Goal: Transaction & Acquisition: Purchase product/service

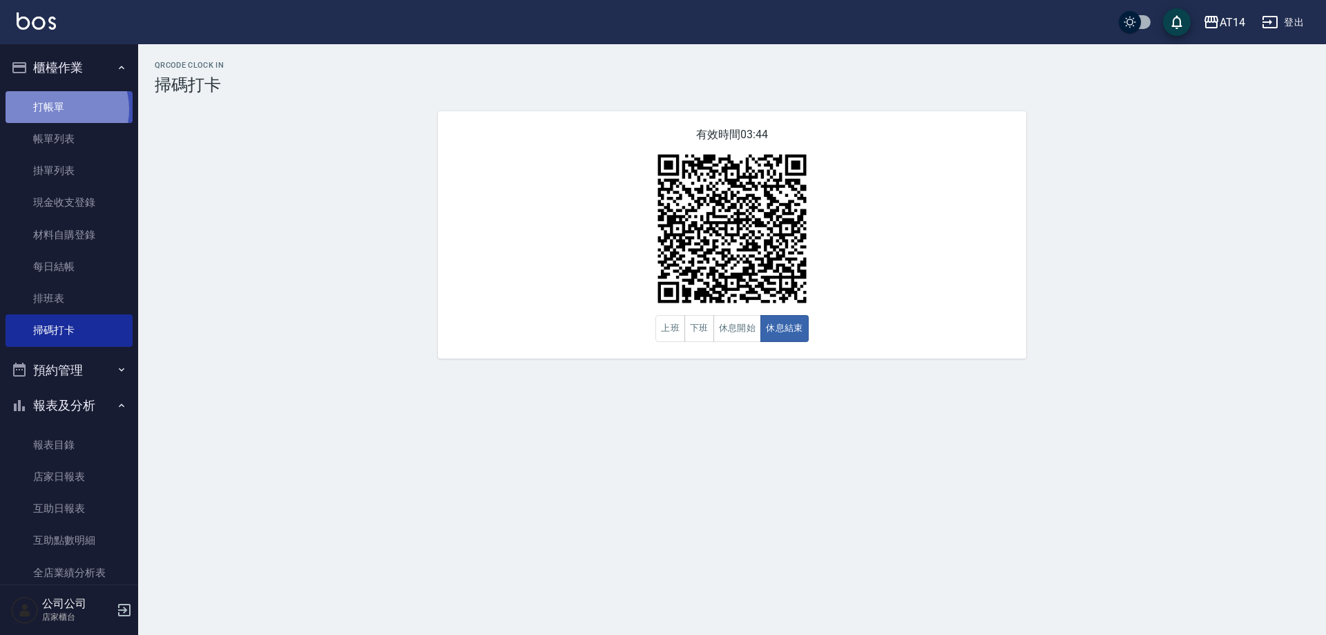
click at [54, 109] on link "打帳單" at bounding box center [69, 107] width 127 height 32
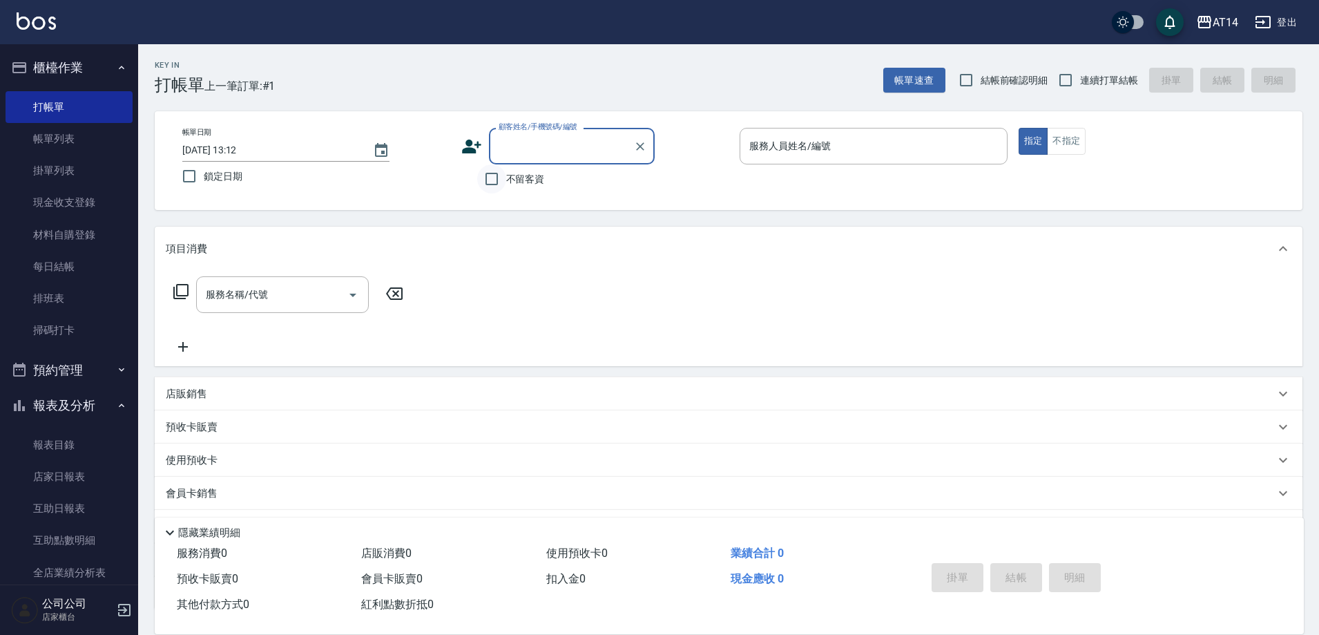
drag, startPoint x: 486, startPoint y: 174, endPoint x: 495, endPoint y: 180, distance: 10.5
click at [488, 175] on input "不留客資" at bounding box center [491, 178] width 29 height 29
checkbox input "true"
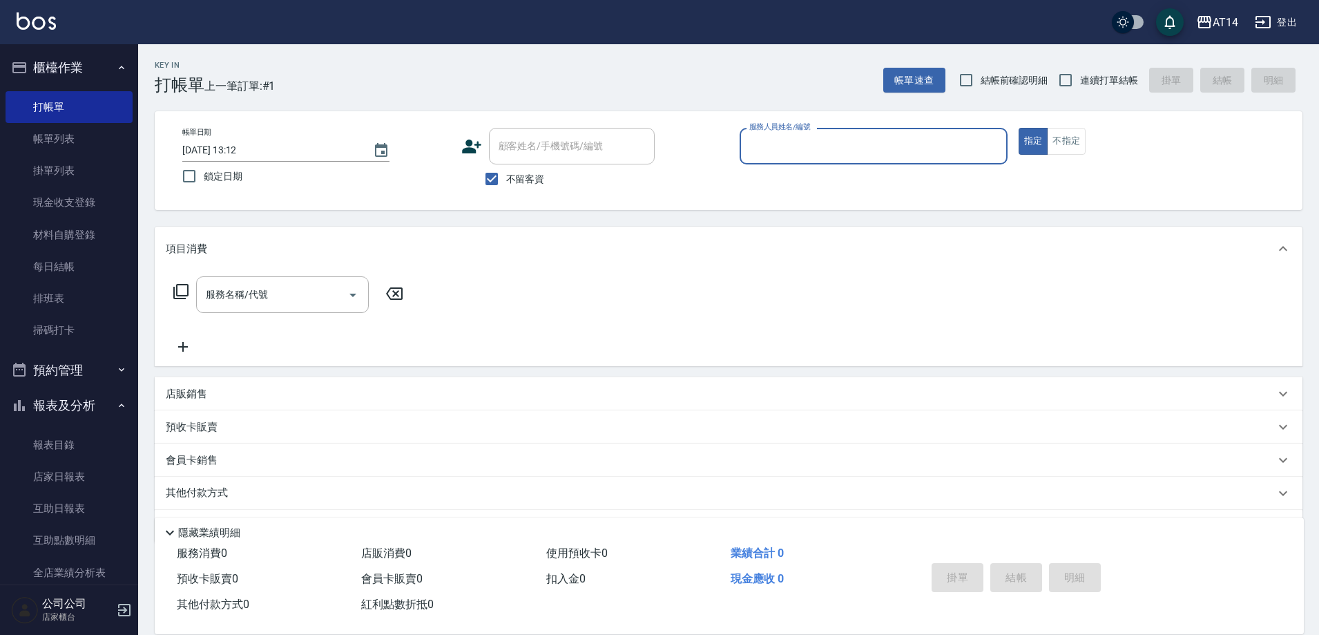
drag, startPoint x: 776, startPoint y: 150, endPoint x: 770, endPoint y: 163, distance: 14.5
click at [776, 151] on input "服務人員姓名/編號" at bounding box center [874, 146] width 256 height 24
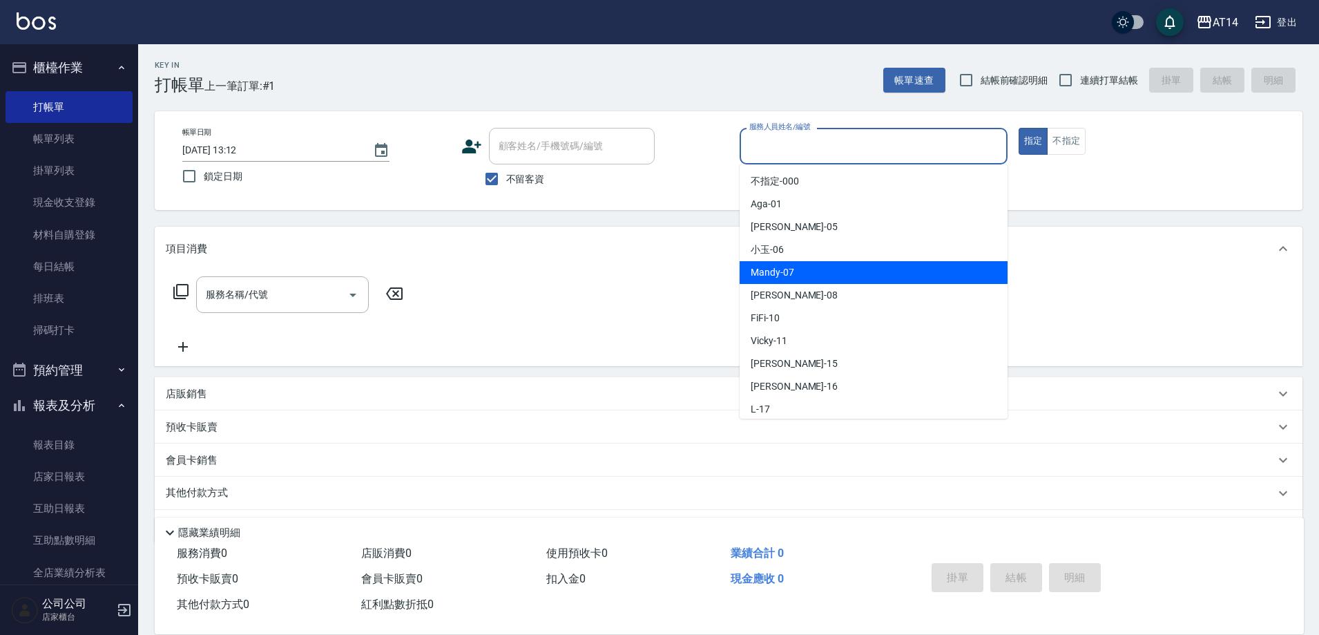
click at [756, 269] on span "Mandy -07" at bounding box center [773, 272] width 44 height 15
type input "Mandy-07"
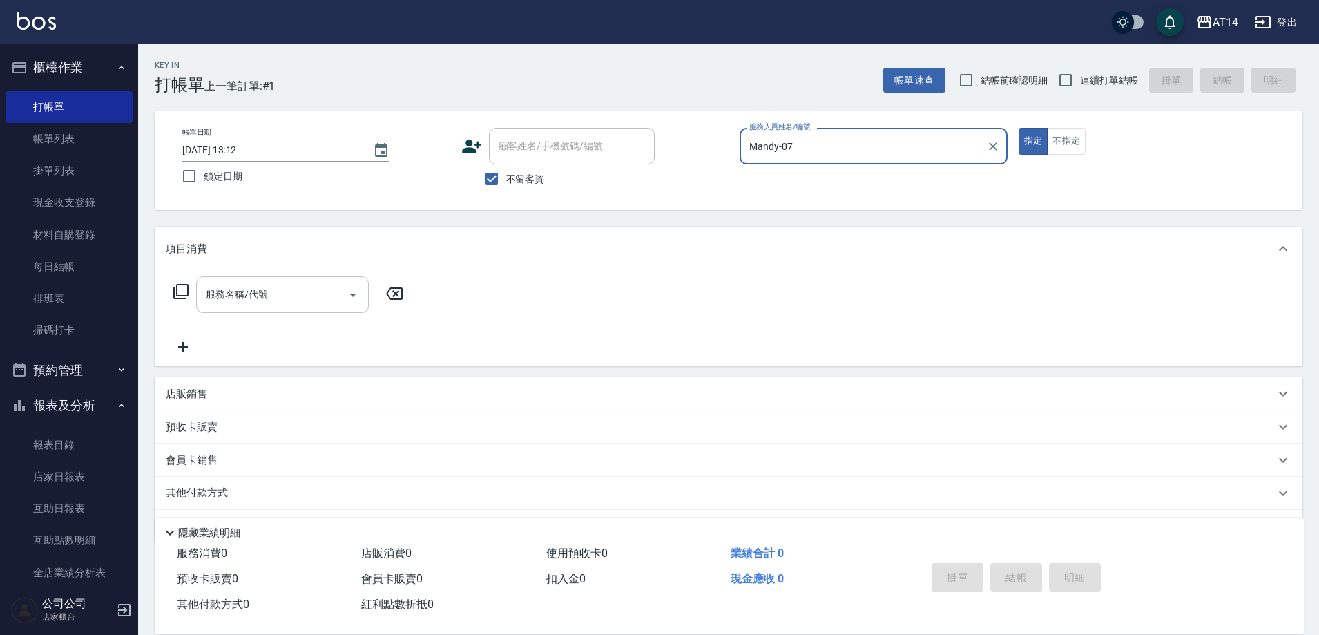
click at [347, 296] on icon "Open" at bounding box center [353, 295] width 17 height 17
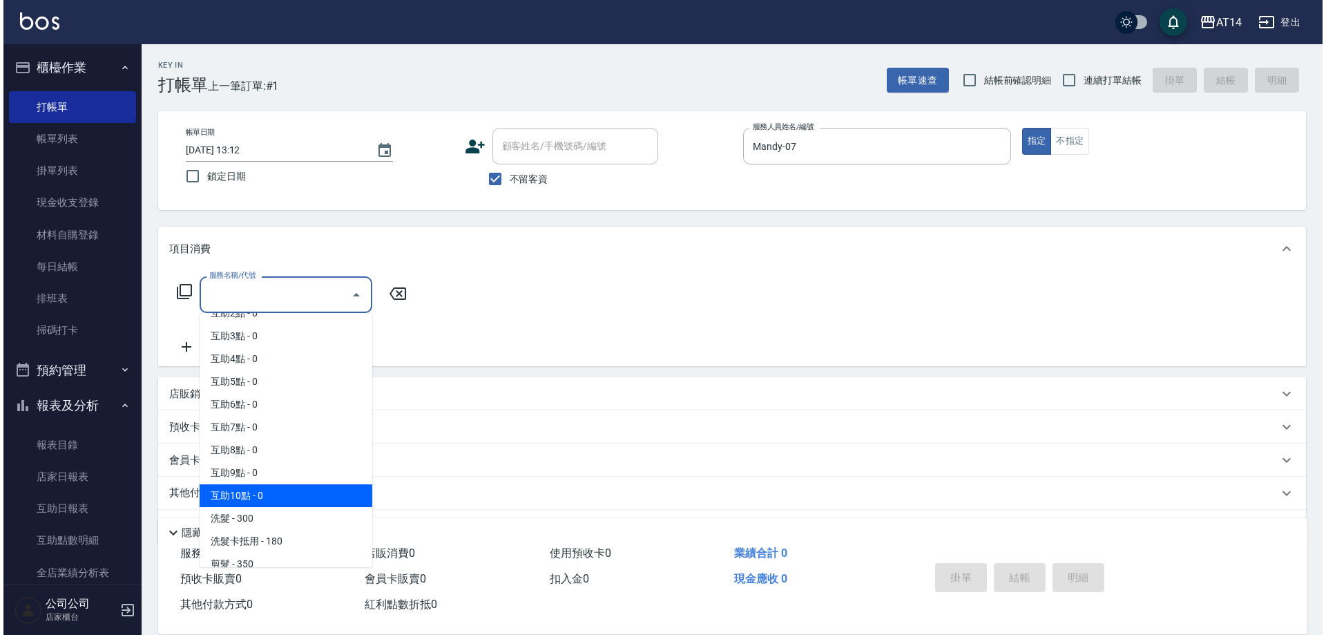
scroll to position [69, 0]
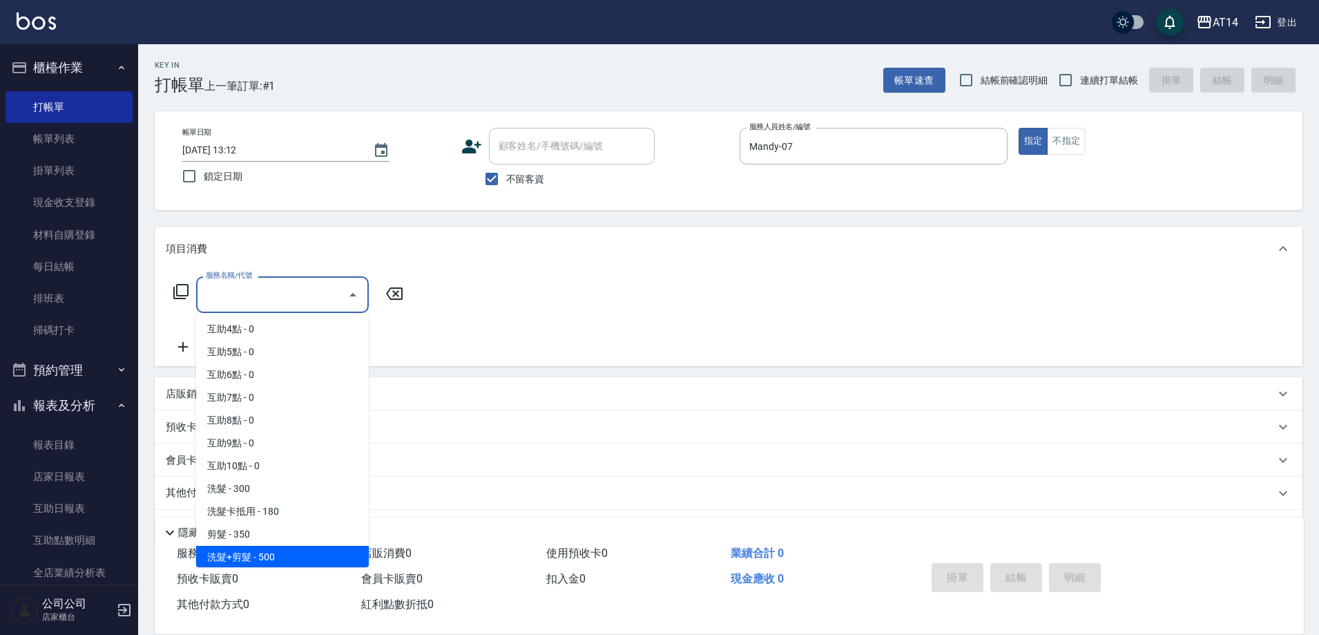
drag, startPoint x: 281, startPoint y: 555, endPoint x: 347, endPoint y: 429, distance: 141.8
click at [282, 554] on span "洗髮+剪髮 - 500" at bounding box center [282, 557] width 173 height 23
type input "洗髮+剪髮(022)"
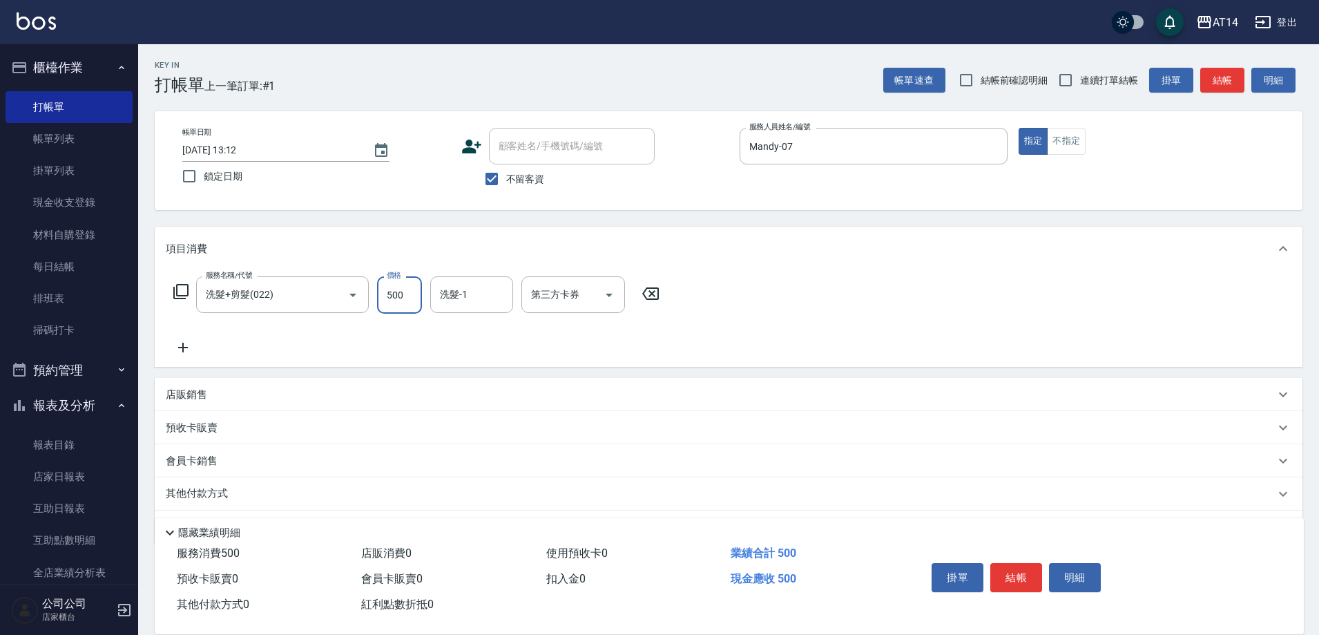
click at [407, 303] on input "500" at bounding box center [399, 294] width 45 height 37
type input "600"
click at [1012, 566] on button "結帳" at bounding box center [1016, 577] width 52 height 29
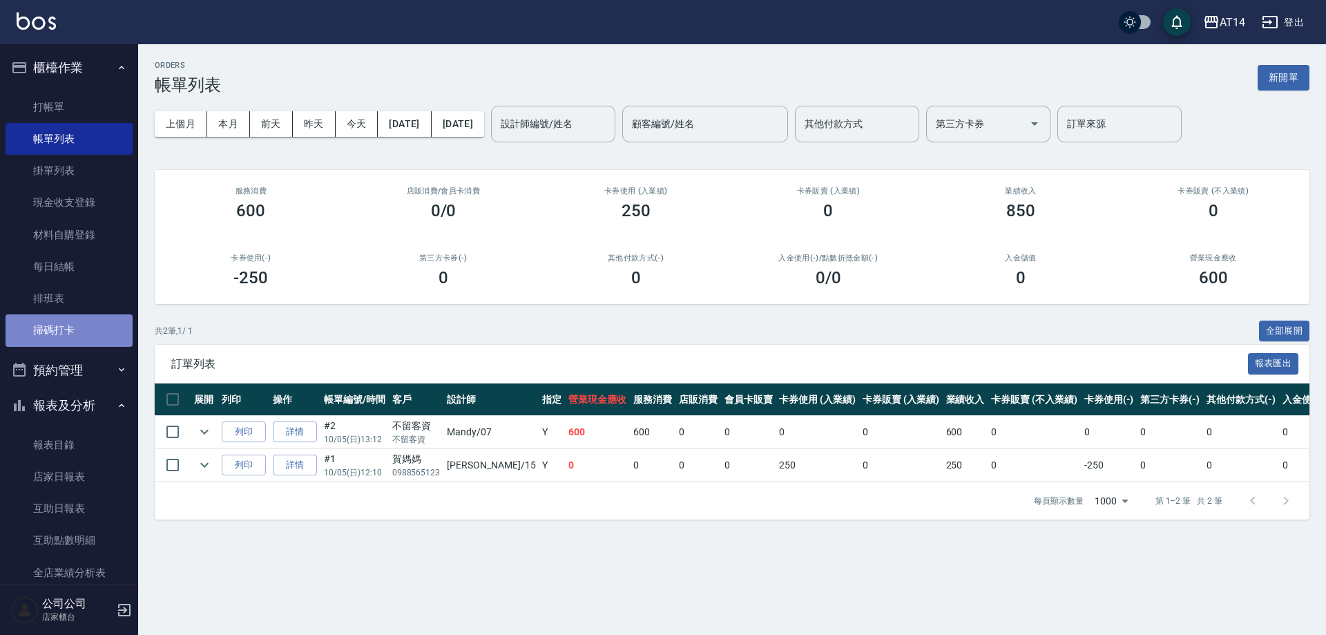
click at [99, 320] on link "掃碼打卡" at bounding box center [69, 330] width 127 height 32
